Goal: Navigation & Orientation: Find specific page/section

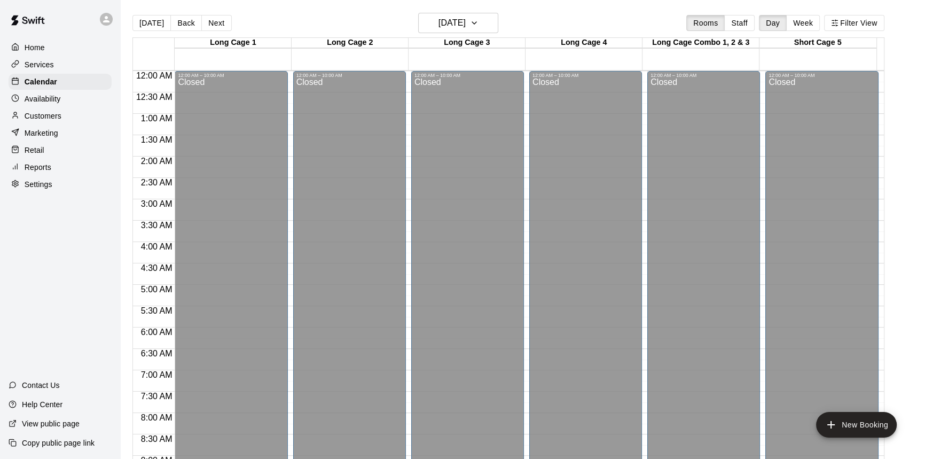
scroll to position [578, 0]
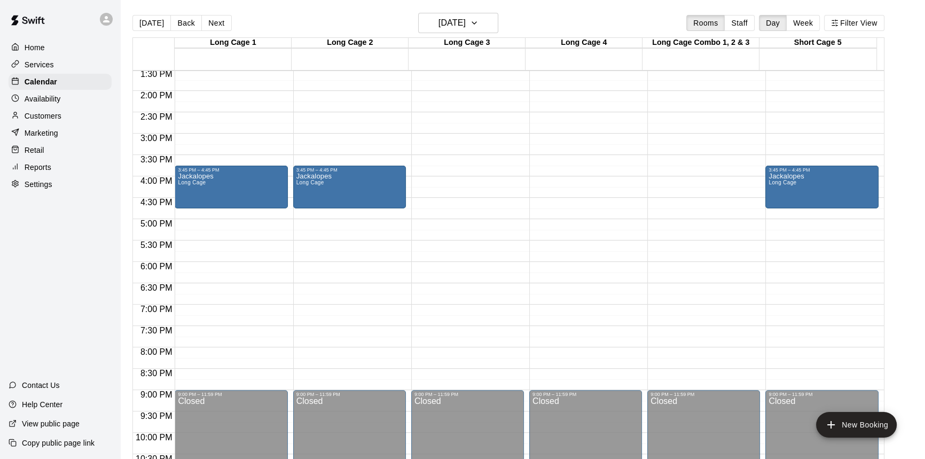
click at [53, 158] on div "Retail" at bounding box center [60, 150] width 103 height 16
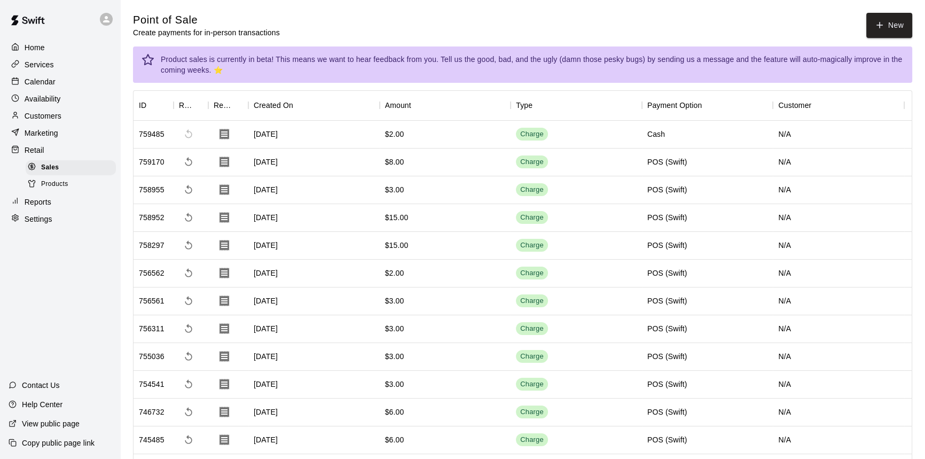
click at [58, 190] on span "Products" at bounding box center [54, 184] width 27 height 11
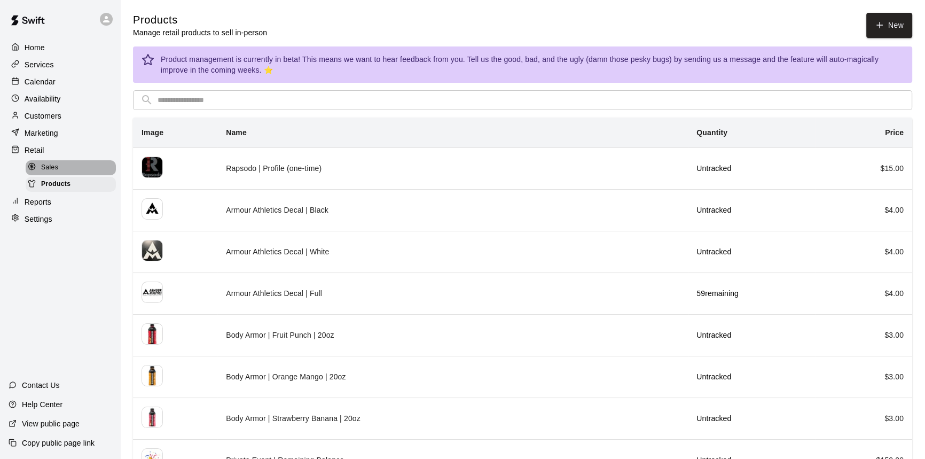
drag, startPoint x: 56, startPoint y: 178, endPoint x: 60, endPoint y: 168, distance: 11.7
click at [56, 175] on div "Sales" at bounding box center [71, 167] width 90 height 15
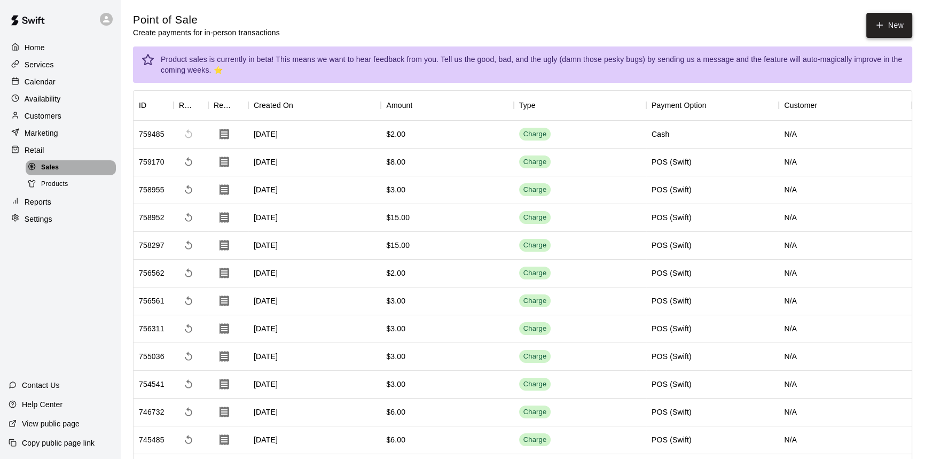
click at [884, 25] on button "New" at bounding box center [889, 25] width 46 height 25
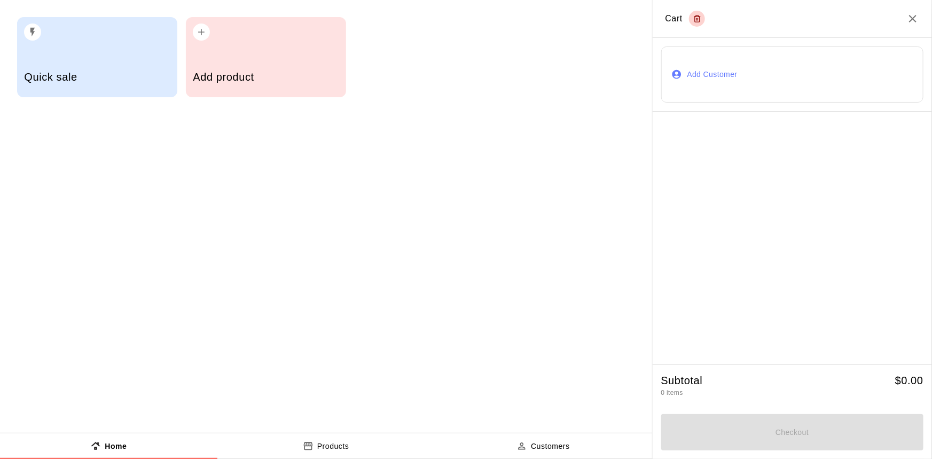
click at [266, 55] on div "Add product" at bounding box center [266, 57] width 160 height 80
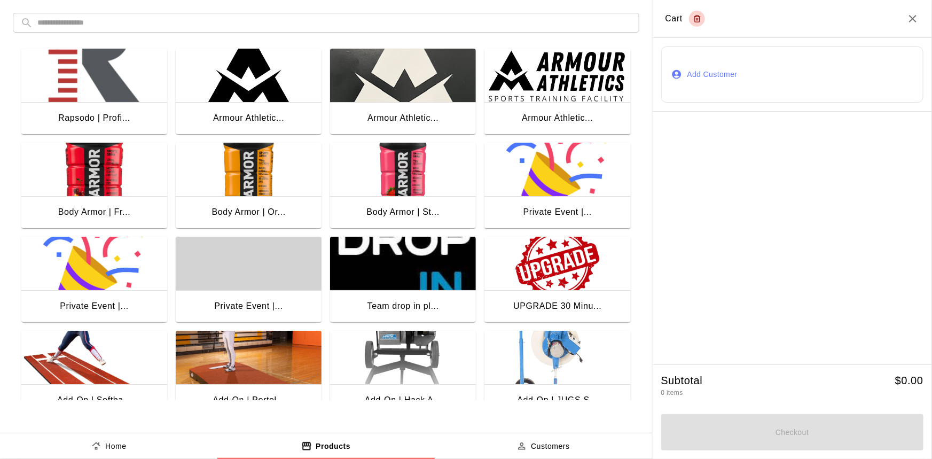
click at [911, 16] on icon "Close" at bounding box center [912, 18] width 7 height 7
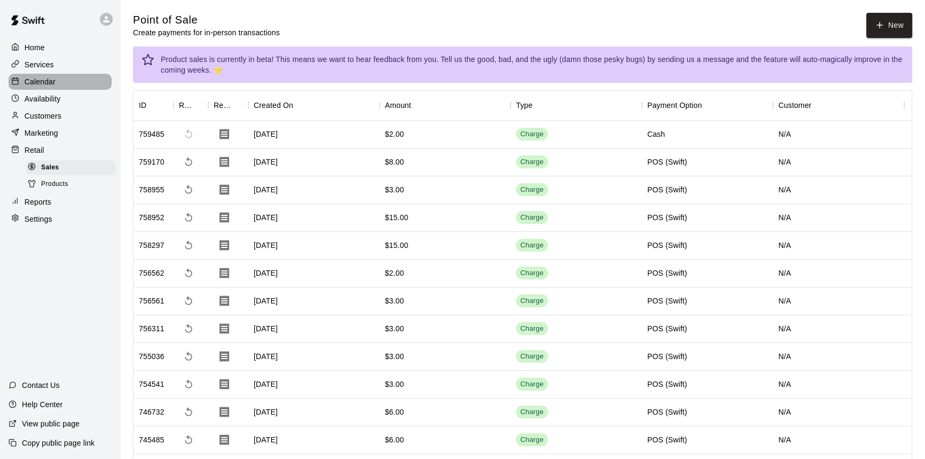
drag, startPoint x: 53, startPoint y: 80, endPoint x: 69, endPoint y: 99, distance: 25.0
click at [53, 80] on p "Calendar" at bounding box center [40, 81] width 31 height 11
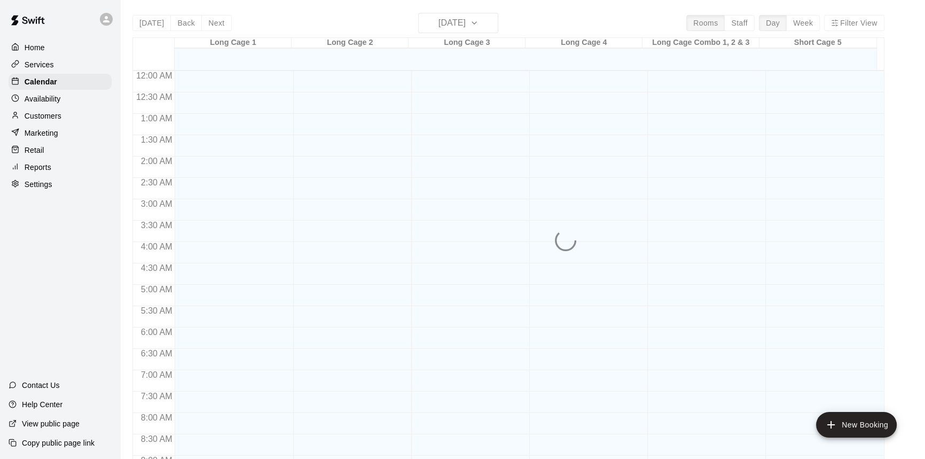
scroll to position [593, 0]
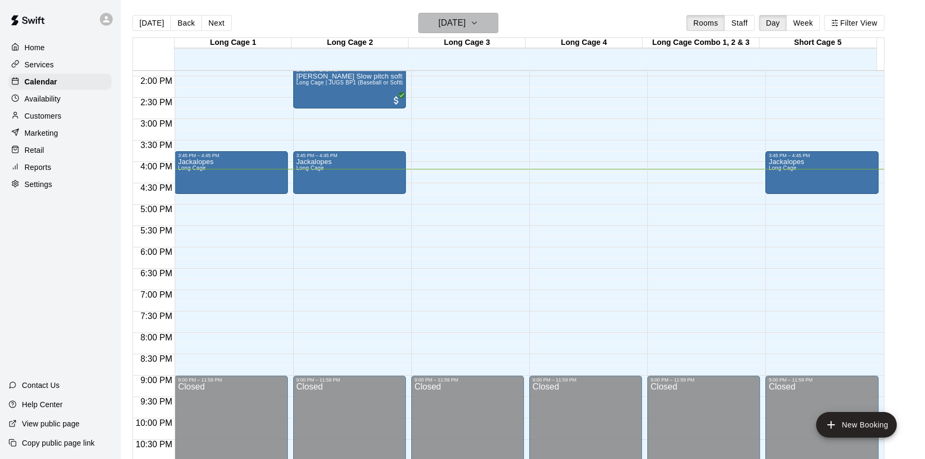
click at [465, 21] on h6 "[DATE]" at bounding box center [451, 22] width 27 height 15
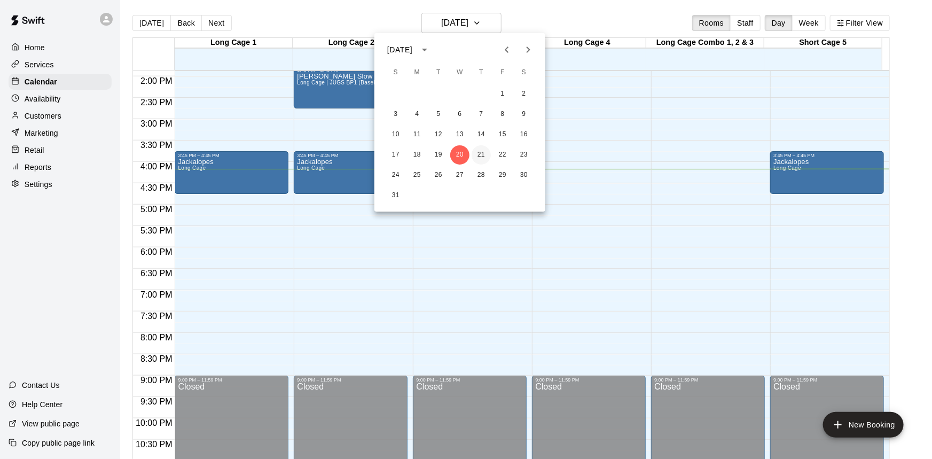
click at [480, 149] on button "21" at bounding box center [480, 154] width 19 height 19
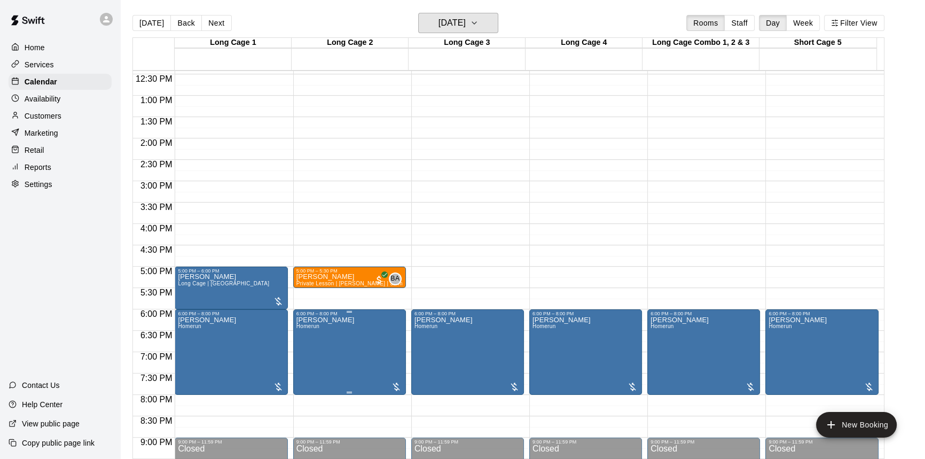
scroll to position [495, 0]
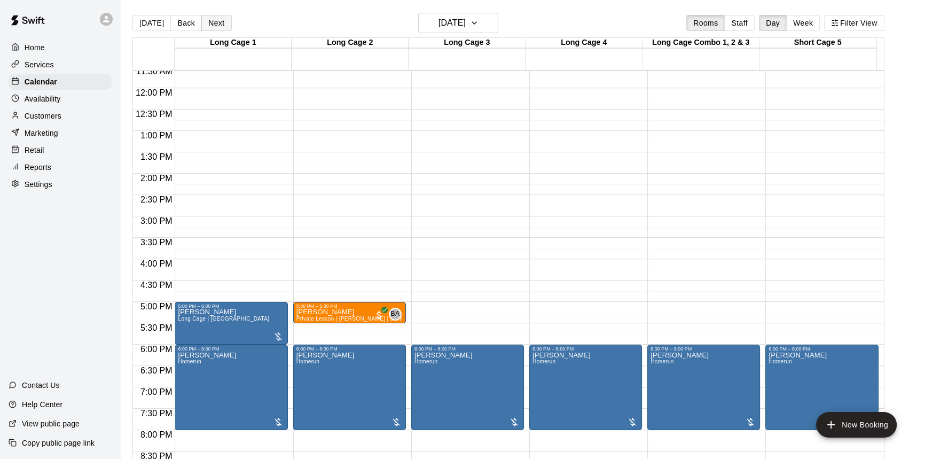
click at [208, 14] on div "[DATE] Back [DATE][DATE] Rooms Staff Day Week Filter View" at bounding box center [508, 25] width 752 height 25
click at [212, 21] on button "Next" at bounding box center [216, 23] width 30 height 16
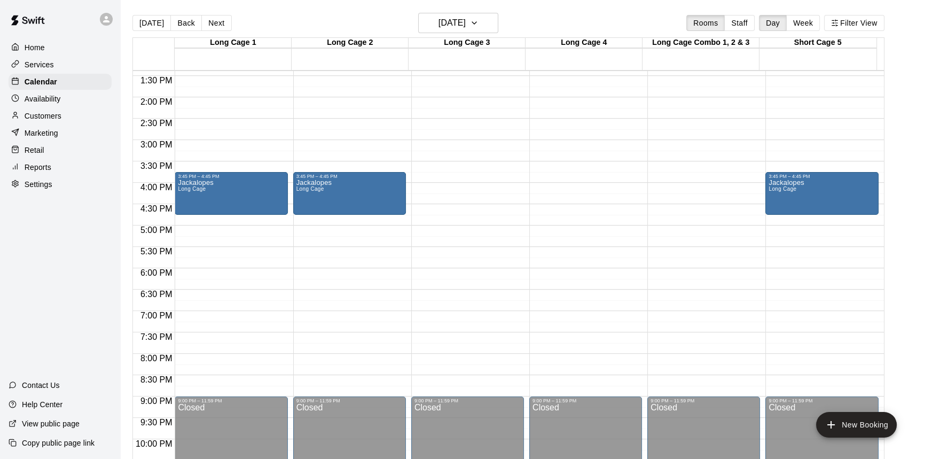
scroll to position [447, 0]
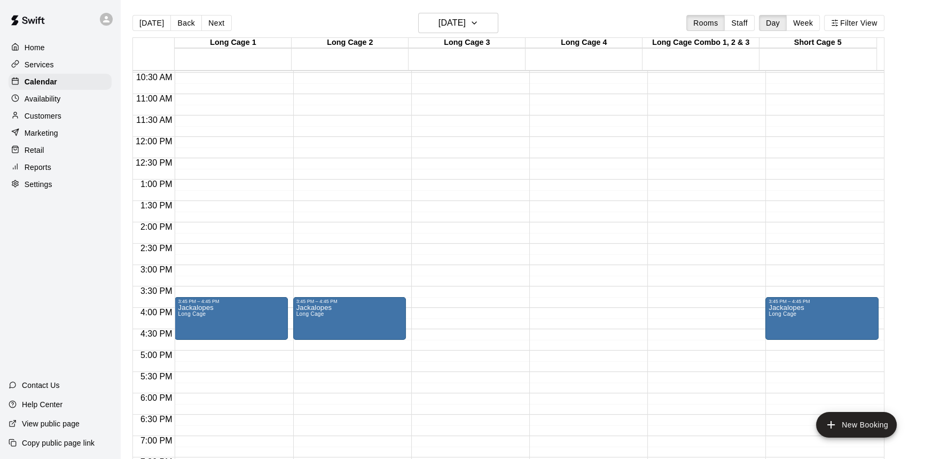
click at [221, 25] on button "Next" at bounding box center [216, 23] width 30 height 16
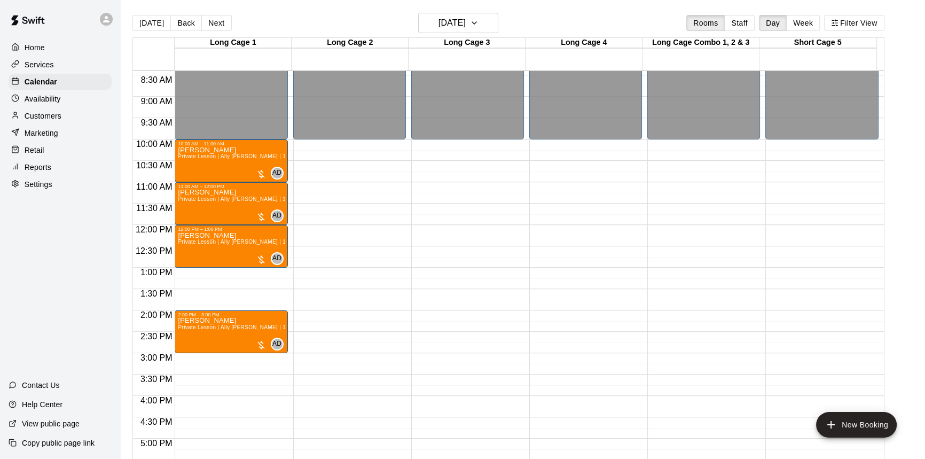
scroll to position [350, 0]
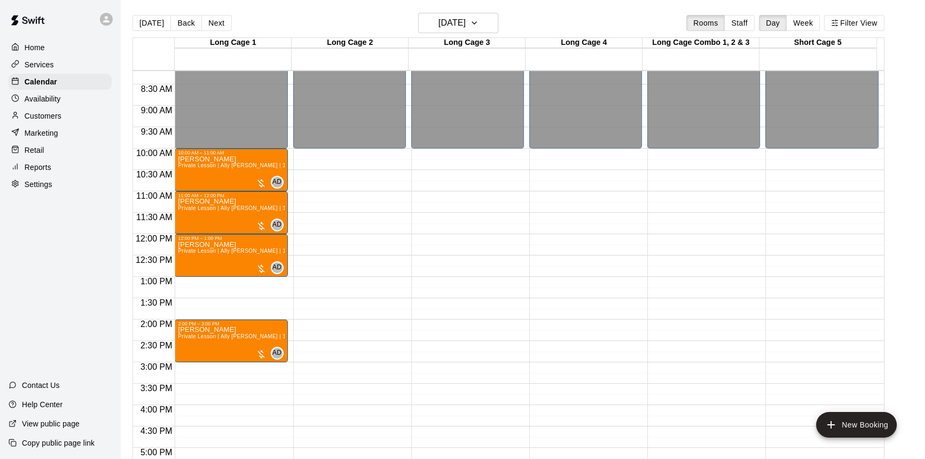
click at [217, 25] on button "Next" at bounding box center [216, 23] width 30 height 16
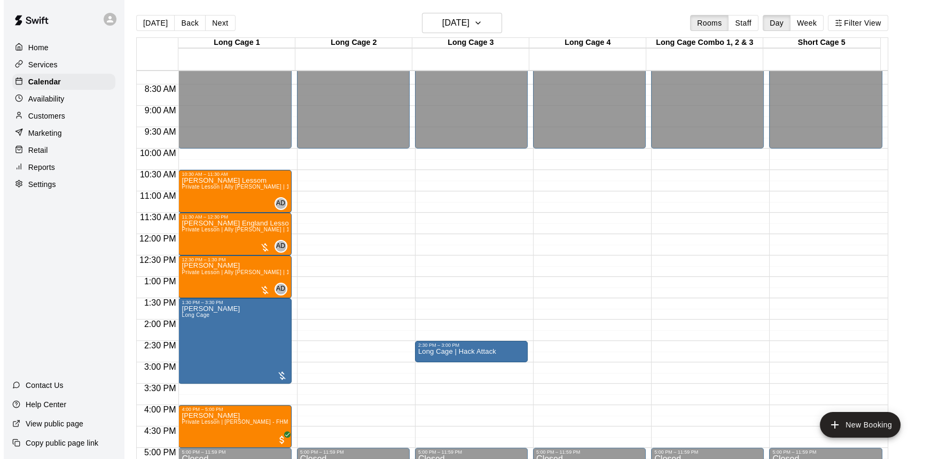
scroll to position [398, 0]
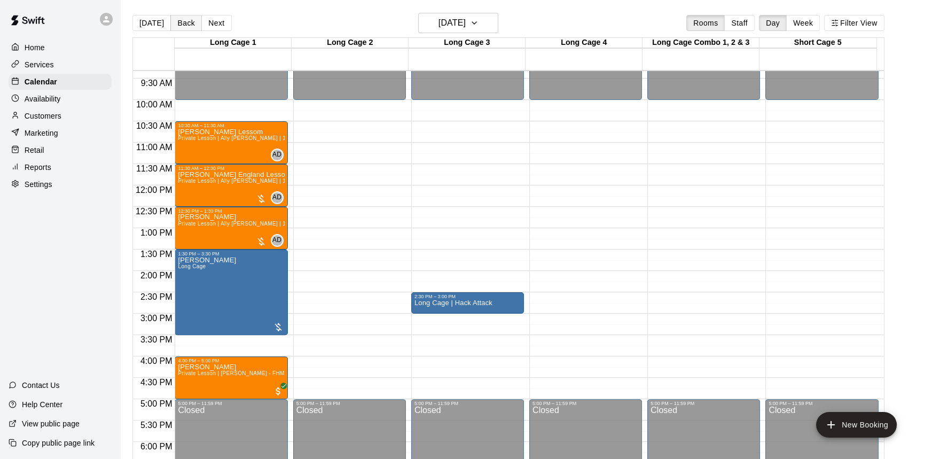
click at [183, 26] on button "Back" at bounding box center [185, 23] width 31 height 16
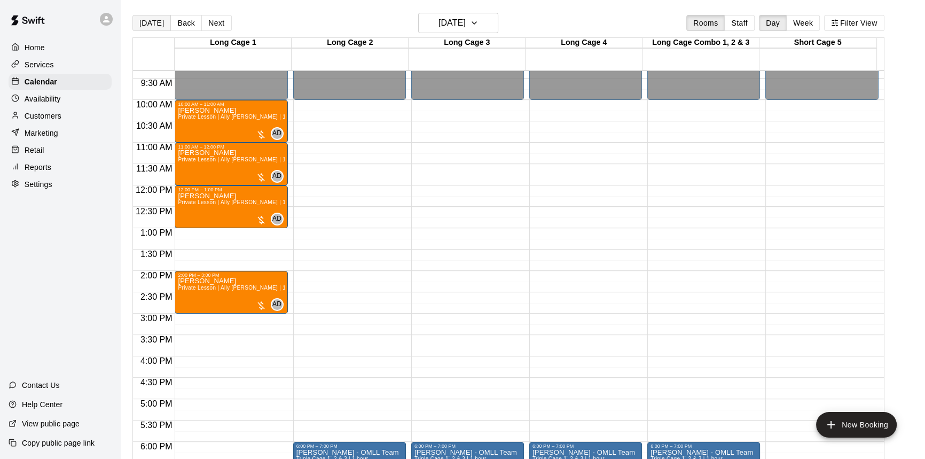
click at [149, 22] on button "[DATE]" at bounding box center [151, 23] width 38 height 16
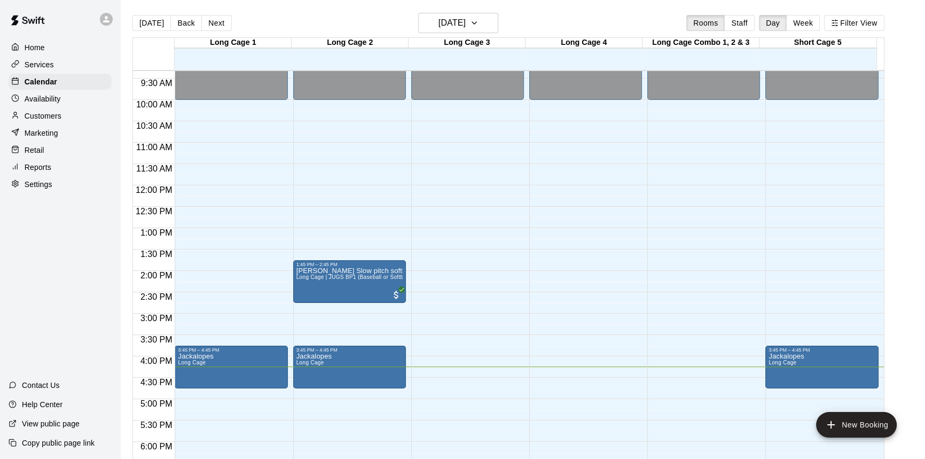
click at [429, 173] on div "12:00 AM – 10:00 AM Closed 9:00 PM – 11:59 PM Closed" at bounding box center [467, 185] width 113 height 1025
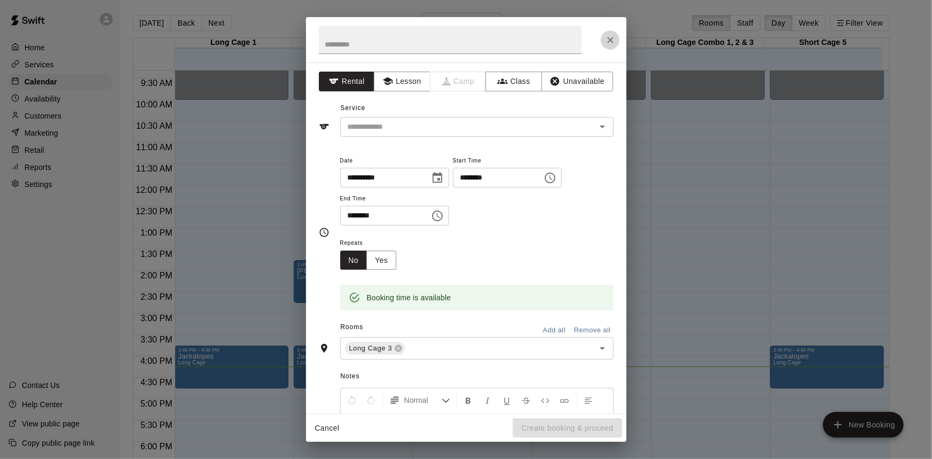
click at [614, 44] on icon "Close" at bounding box center [610, 40] width 11 height 11
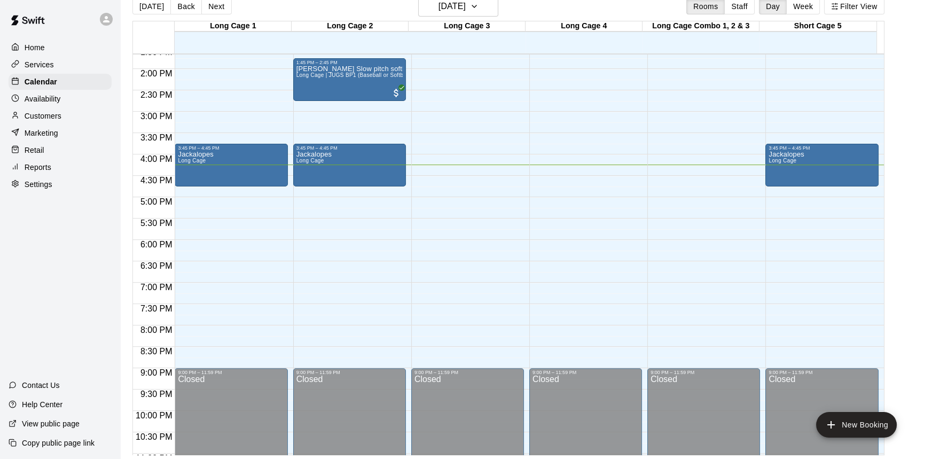
scroll to position [625, 0]
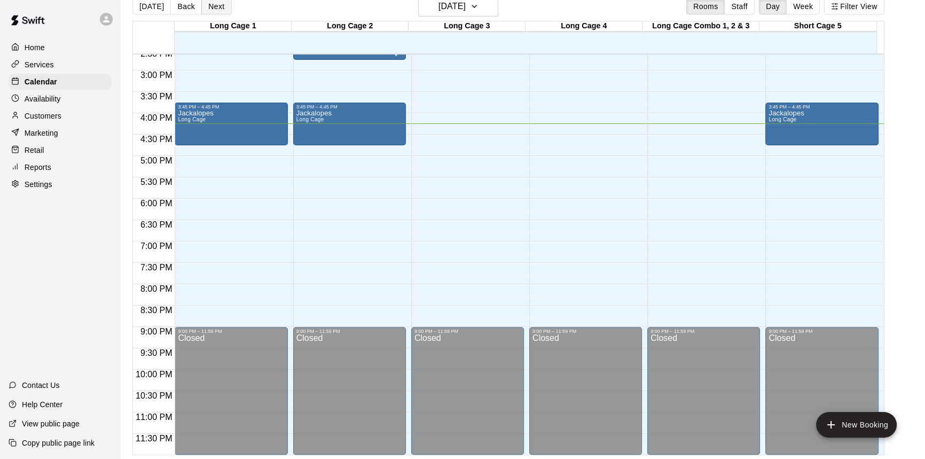
click at [222, 13] on button "Next" at bounding box center [216, 6] width 30 height 16
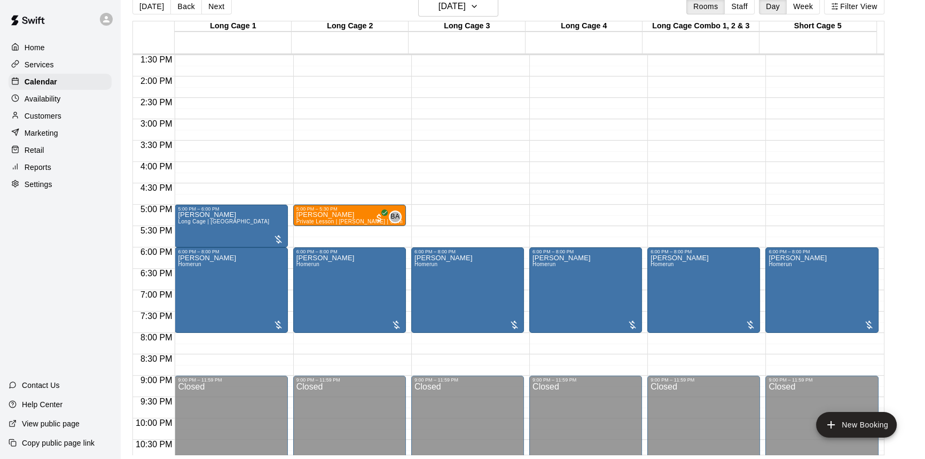
scroll to position [382, 0]
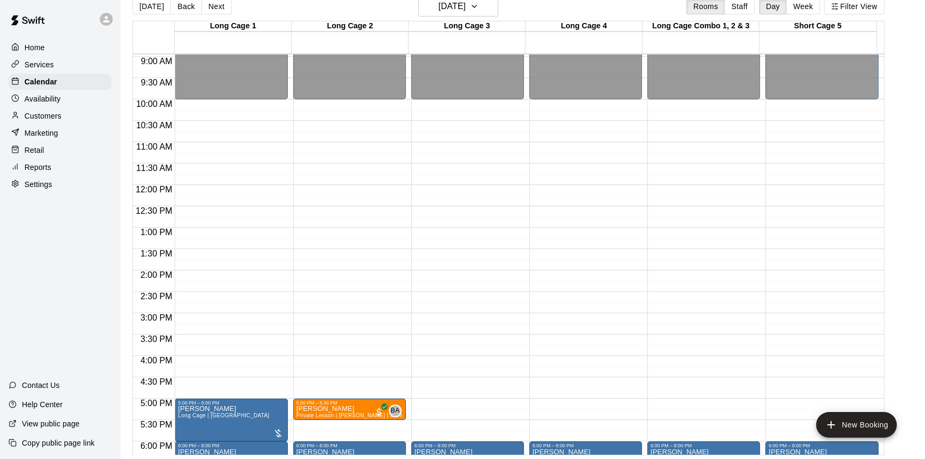
click at [155, 9] on button "[DATE]" at bounding box center [151, 6] width 38 height 16
